Goal: Information Seeking & Learning: Learn about a topic

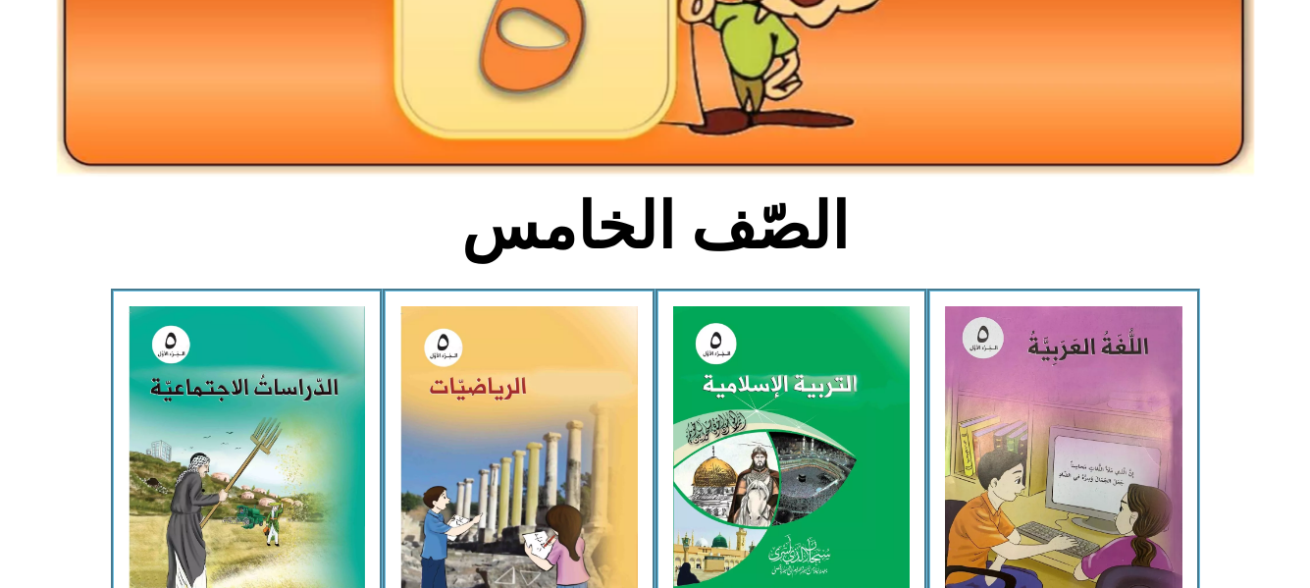
scroll to position [353, 0]
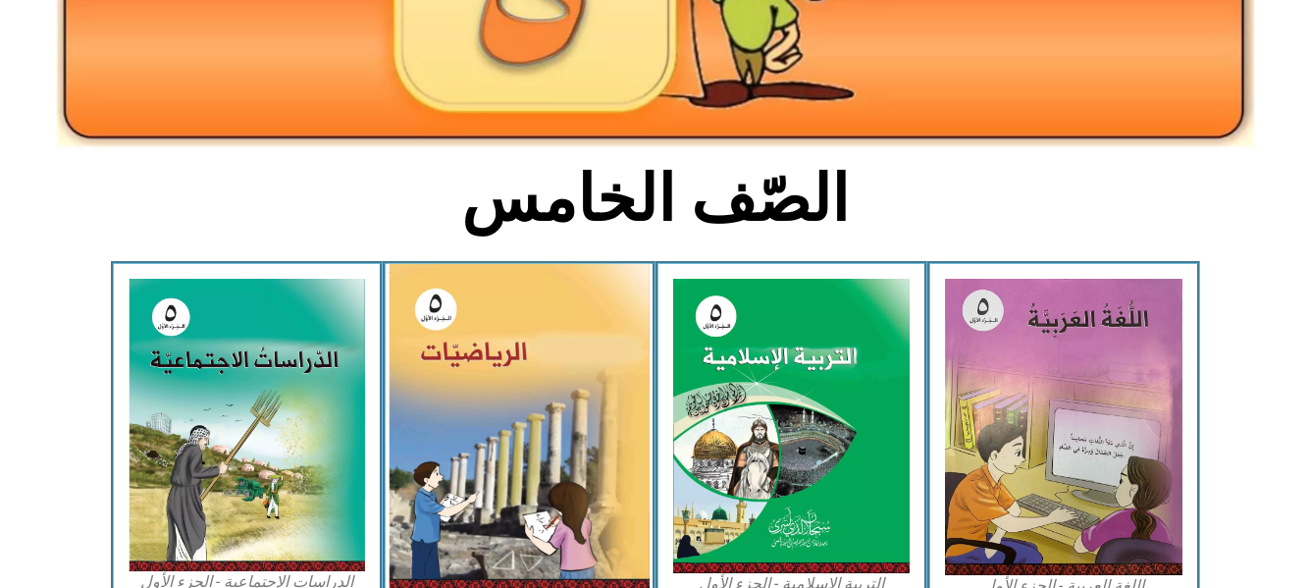
click at [536, 372] on img at bounding box center [518, 428] width 261 height 328
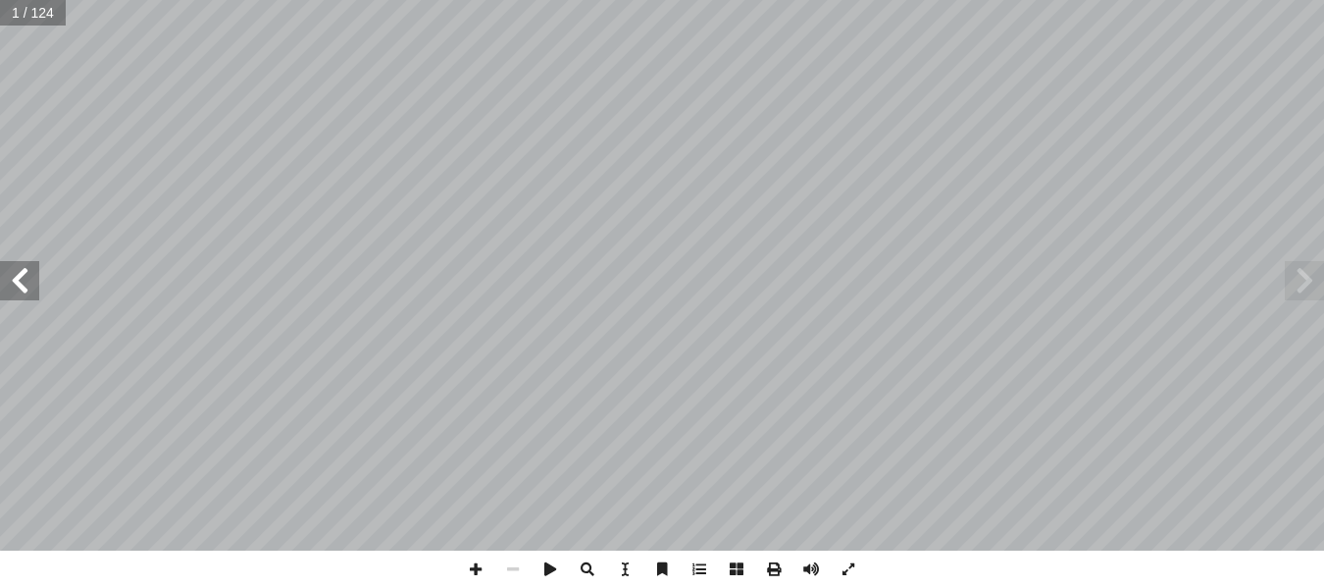
click at [20, 286] on span at bounding box center [19, 280] width 39 height 39
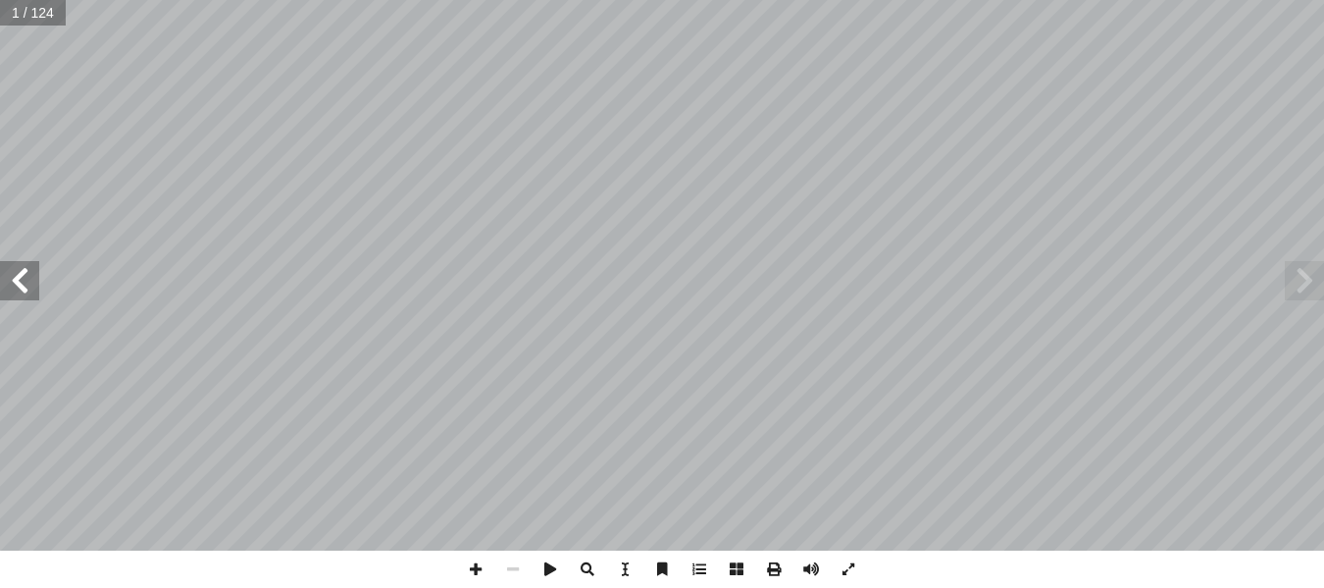
click at [20, 286] on span at bounding box center [19, 280] width 39 height 39
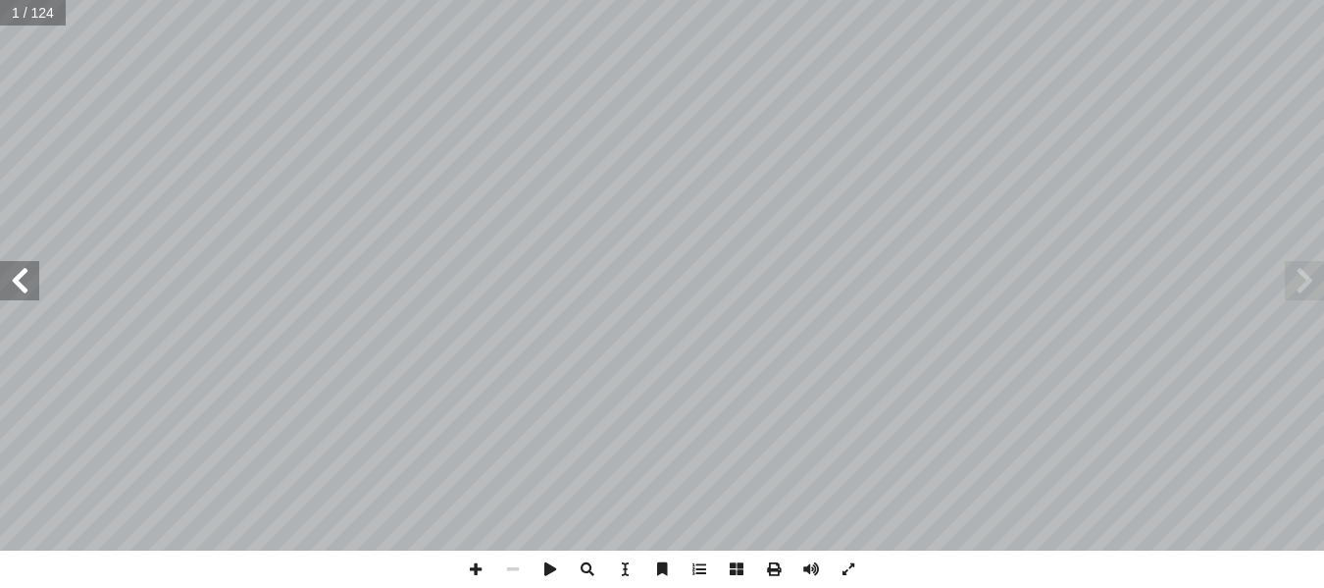
click at [20, 286] on span at bounding box center [19, 280] width 39 height 39
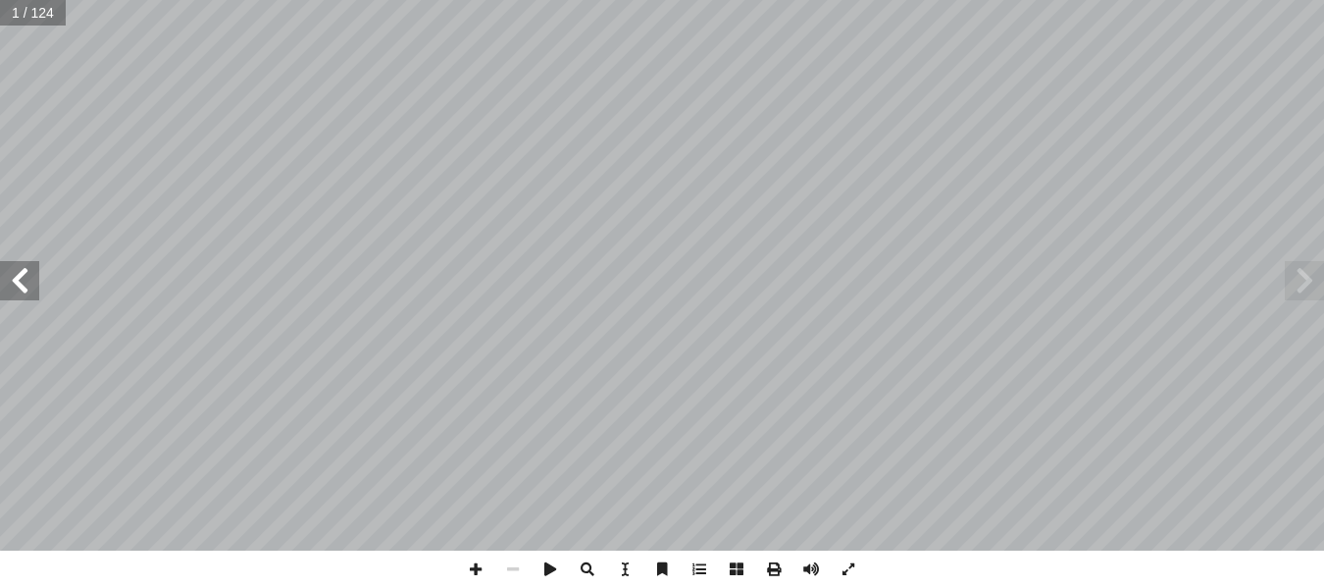
click at [20, 286] on span at bounding box center [19, 280] width 39 height 39
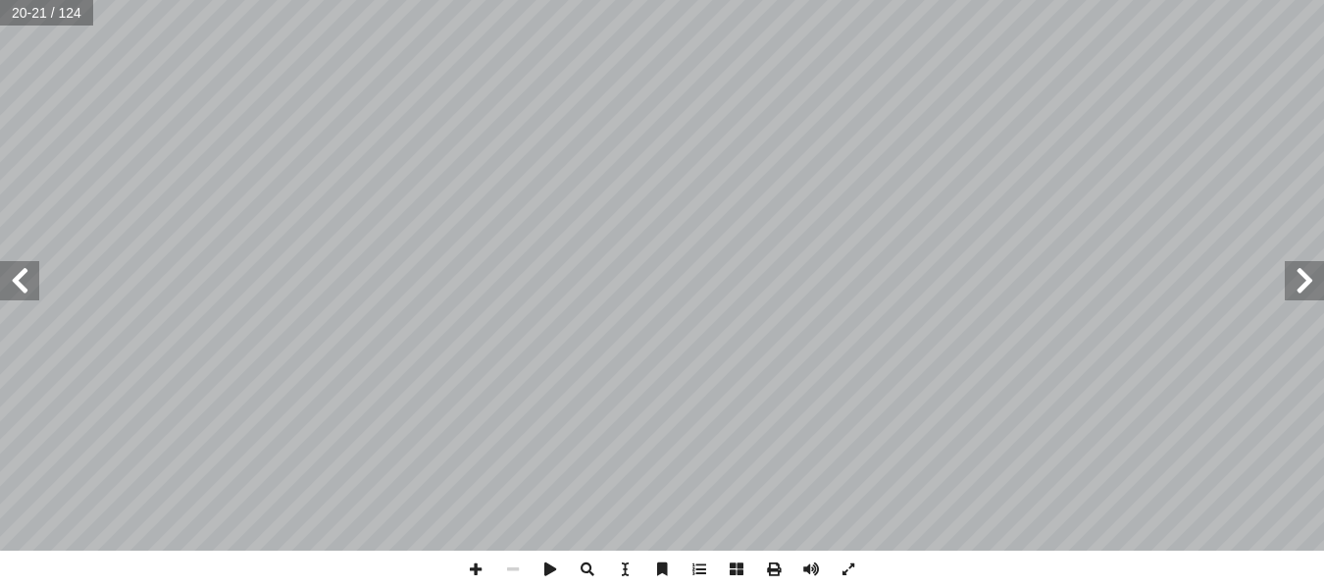
click at [20, 286] on span at bounding box center [19, 280] width 39 height 39
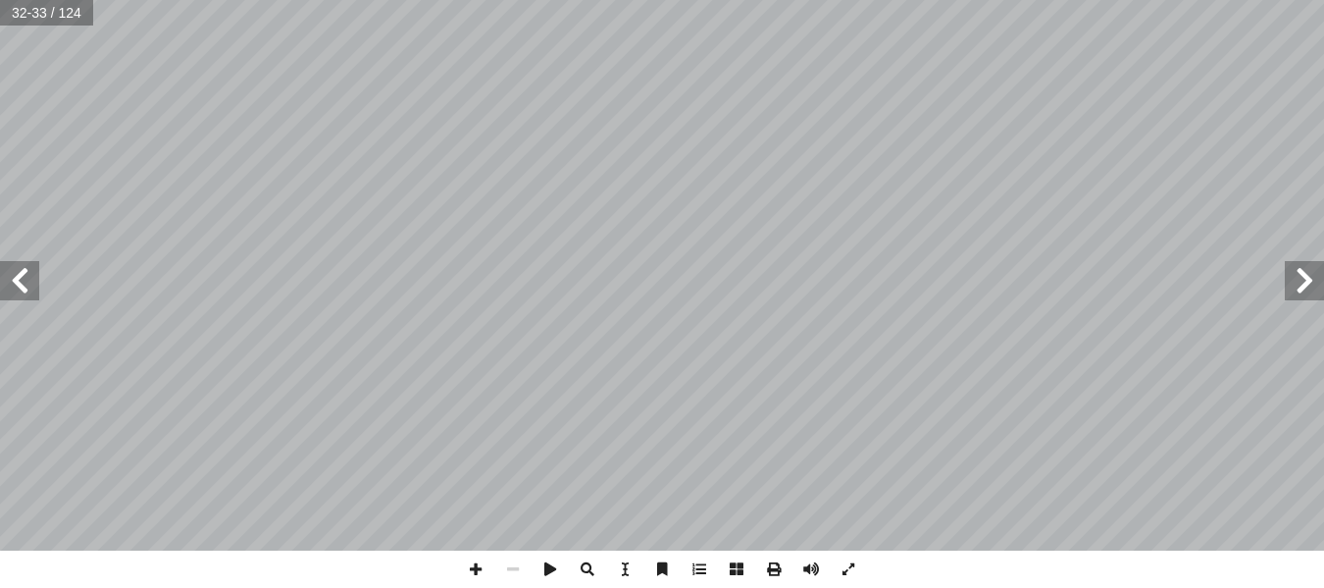
click at [25, 274] on span at bounding box center [19, 280] width 39 height 39
click at [841, 566] on span at bounding box center [848, 568] width 37 height 37
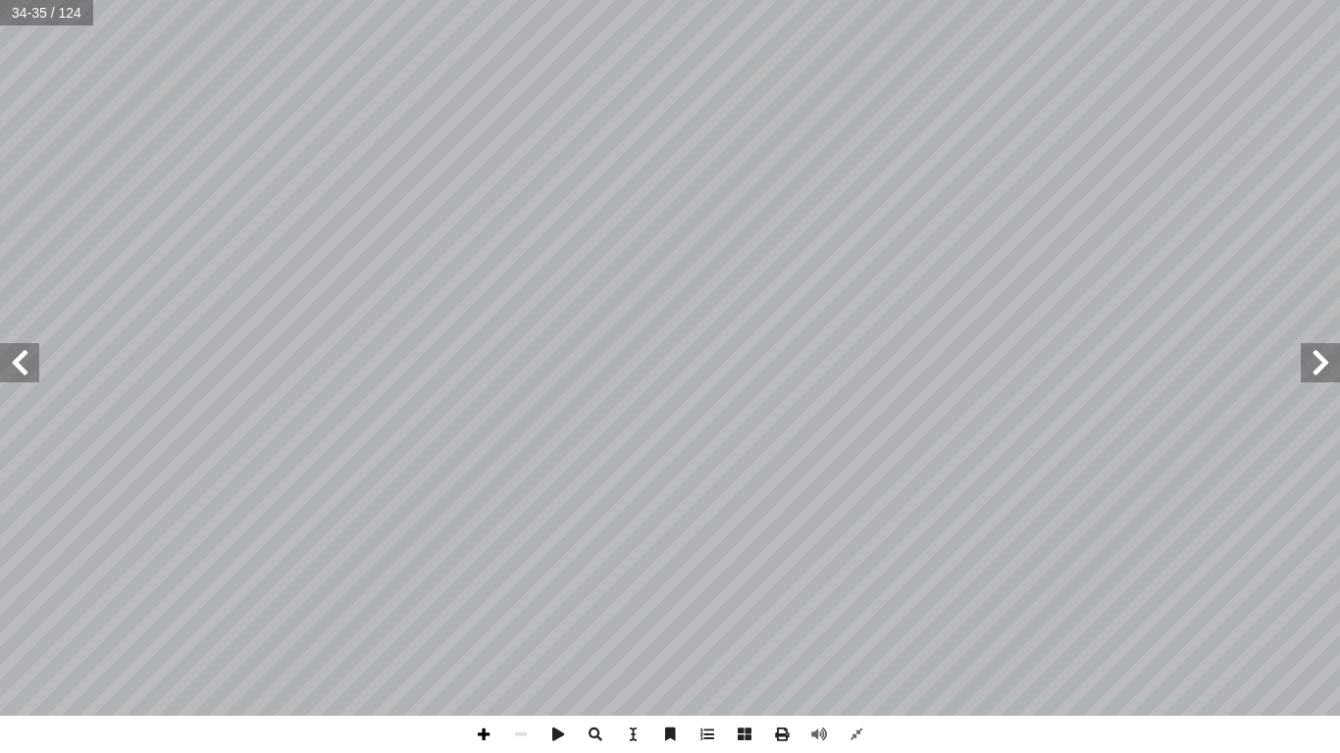
click at [479, 587] on span at bounding box center [483, 734] width 37 height 37
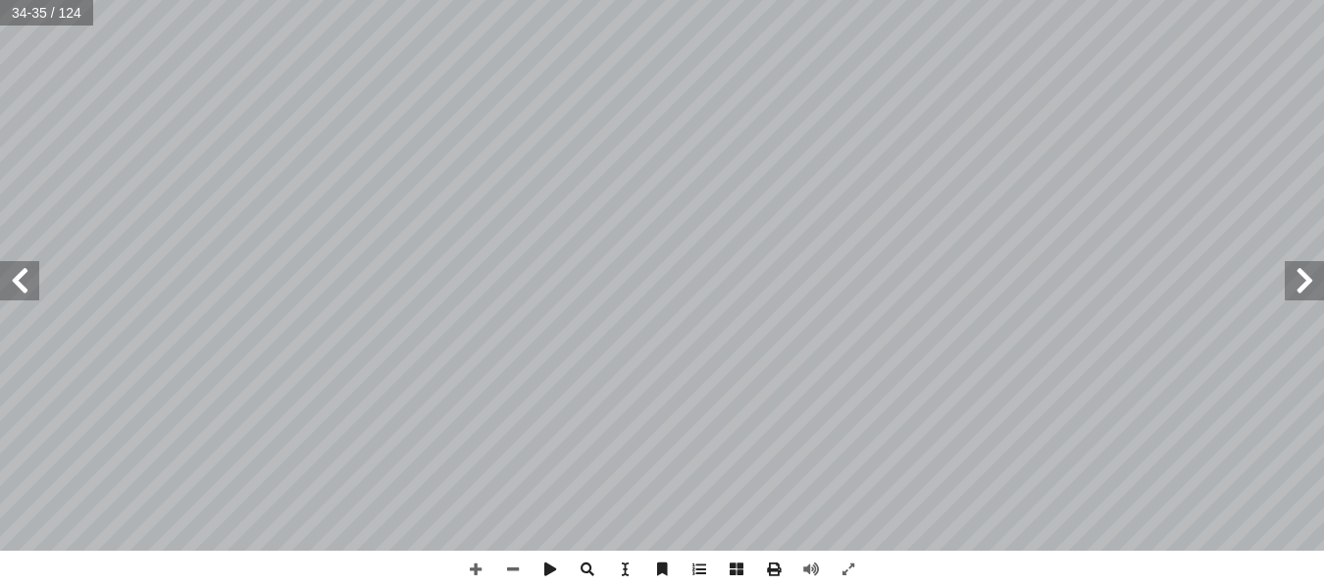
click at [669, 0] on html "الصفحة الرئيسية الصف الأول الصف الثاني الصف الثالث الصف الرابع الصف الخامس الصف…" at bounding box center [662, 89] width 1324 height 179
click at [22, 284] on span at bounding box center [19, 280] width 39 height 39
